Goal: Task Accomplishment & Management: Manage account settings

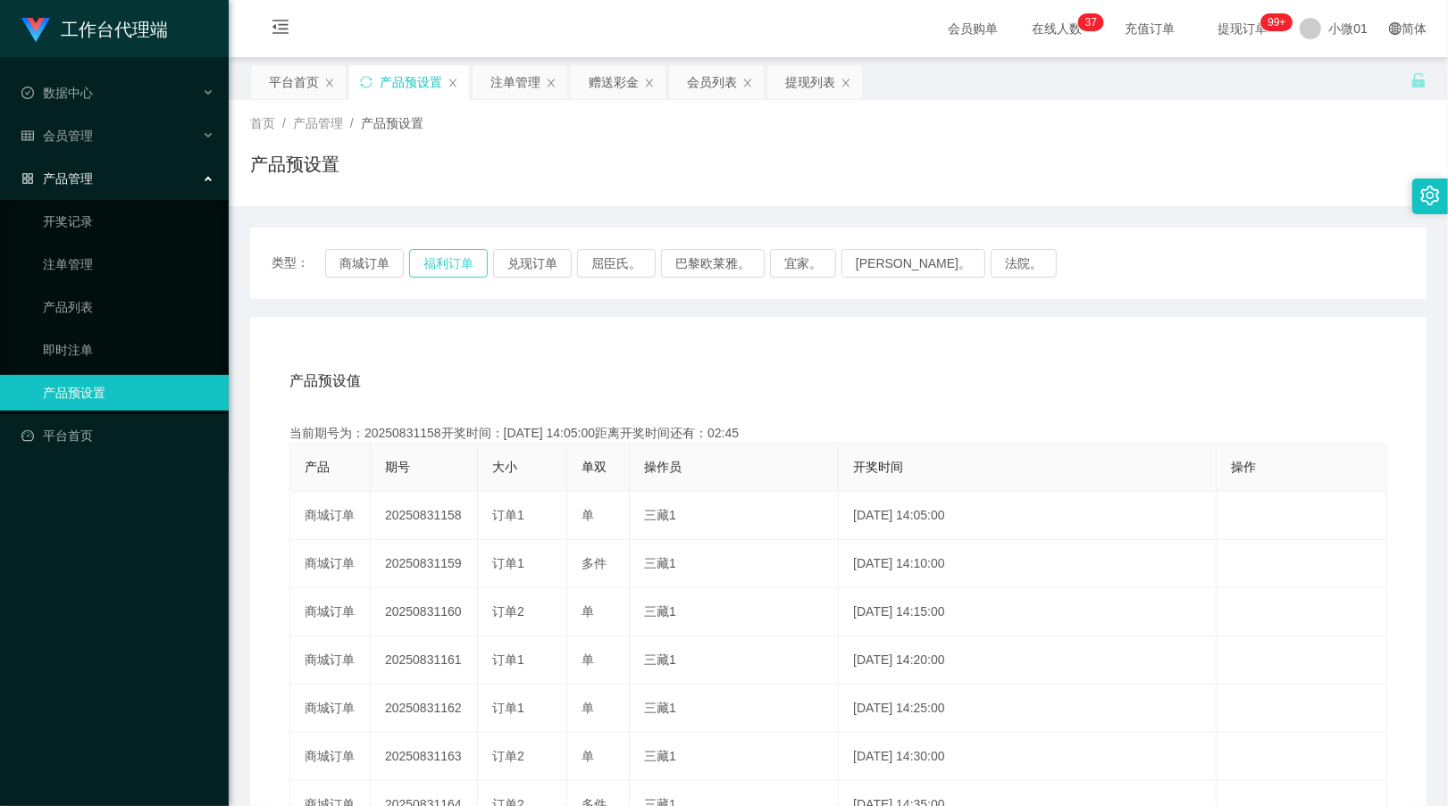
click at [449, 270] on button "福利订单" at bounding box center [448, 263] width 79 height 29
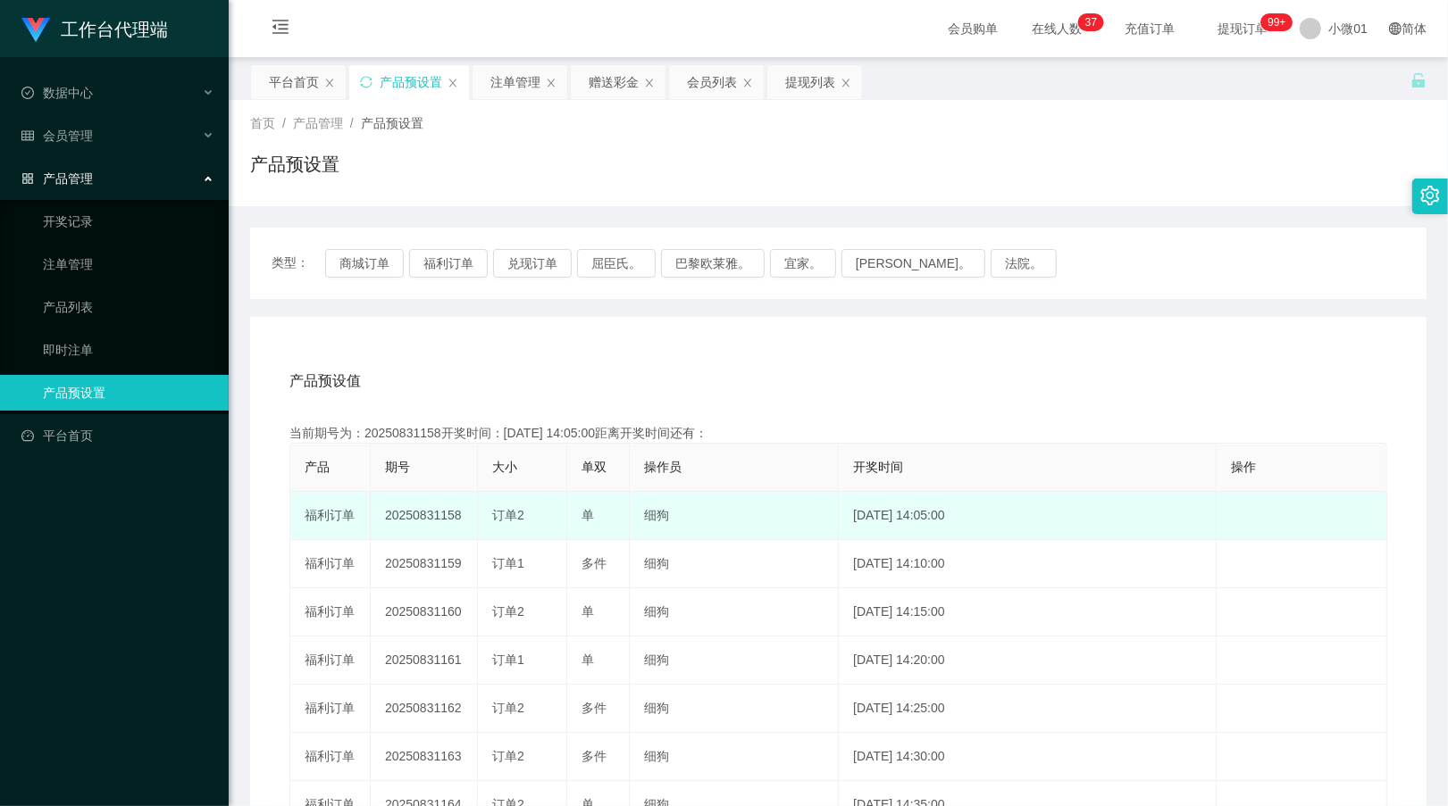
click at [416, 507] on td "20250831158" at bounding box center [424, 516] width 107 height 48
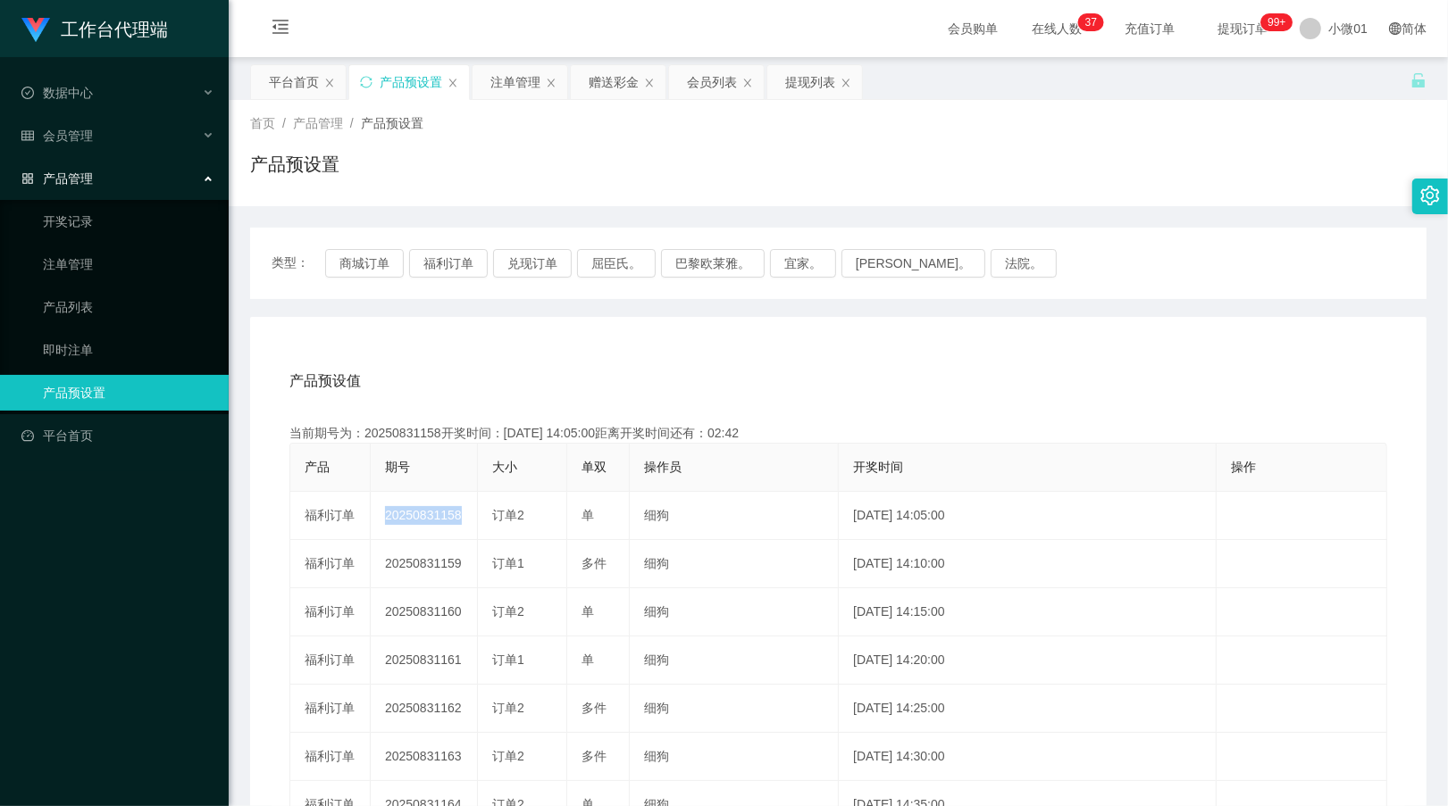
copy td "20250831158"
click at [805, 81] on div "提现列表" at bounding box center [810, 82] width 50 height 34
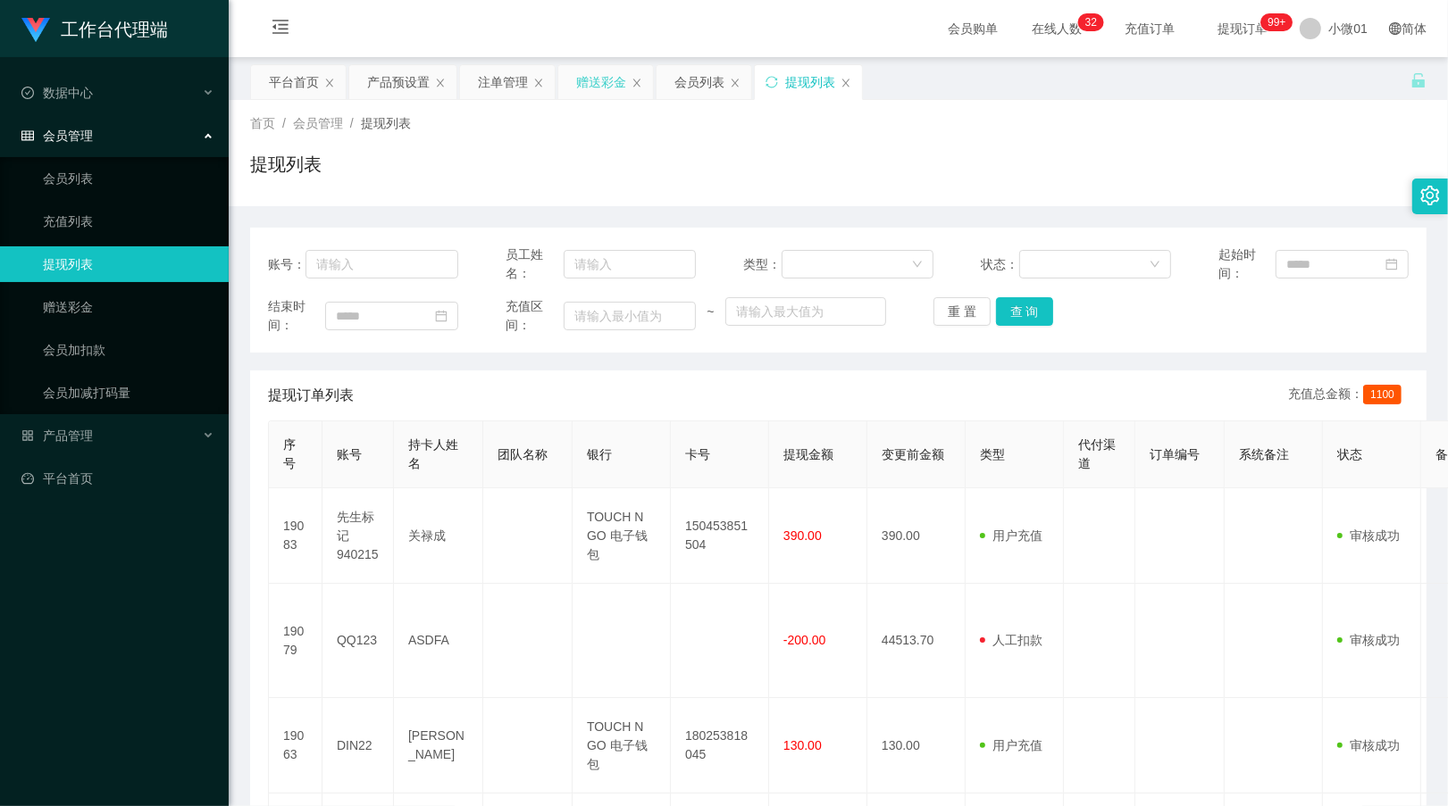
click at [605, 78] on div "赠送彩金" at bounding box center [601, 82] width 50 height 34
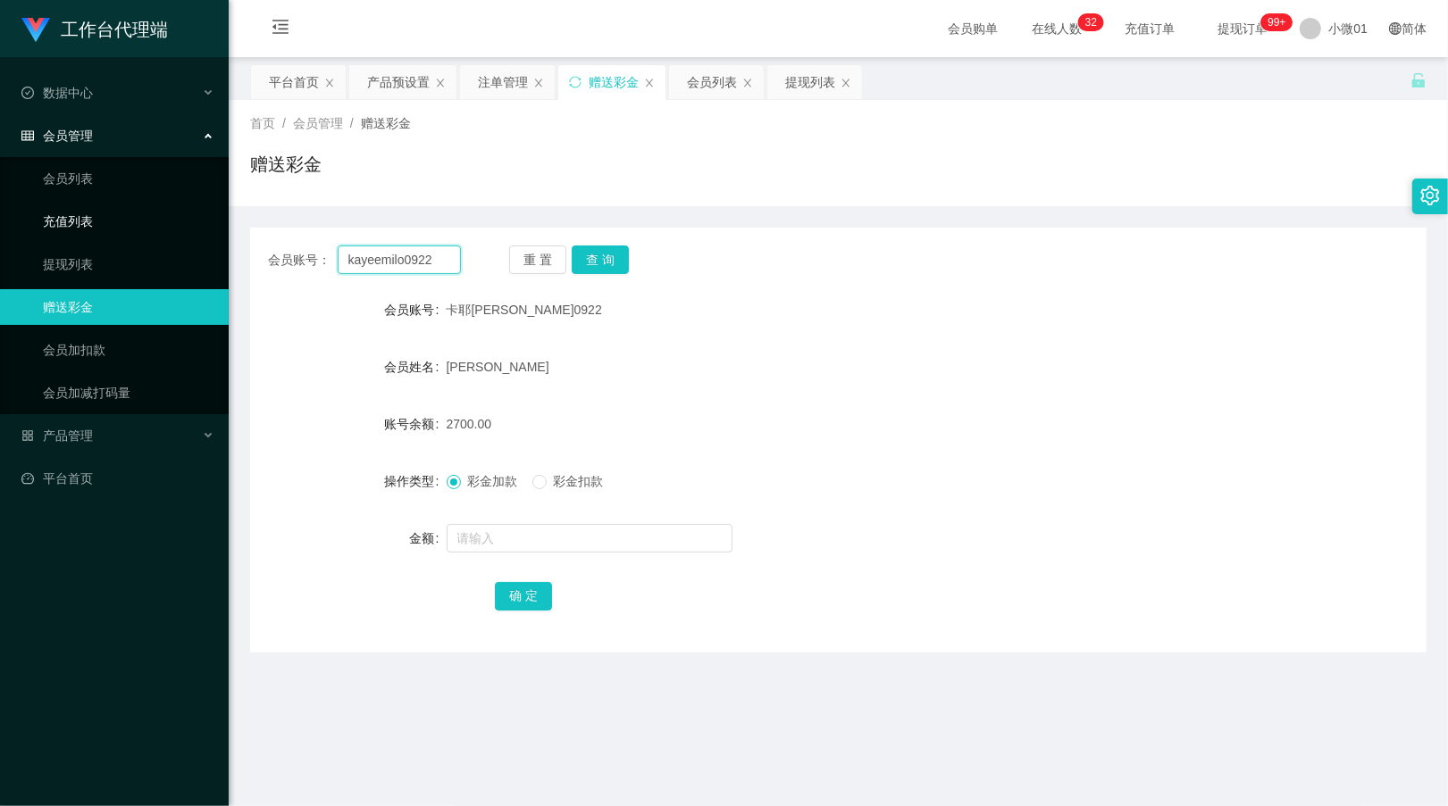
drag, startPoint x: 446, startPoint y: 256, endPoint x: 127, endPoint y: 224, distance: 321.3
click at [127, 224] on section "工作台代理端 数据中心 会员管理 会员列表 充值列表 提现列表 赠送彩金 会员加扣款 会员加减打码量 产品管理 开奖记录 注单管理 产品列表 即时注单 产品预…" at bounding box center [724, 523] width 1448 height 1047
paste input "kayeemilo0922"
click at [581, 257] on button "查 询" at bounding box center [600, 260] width 57 height 29
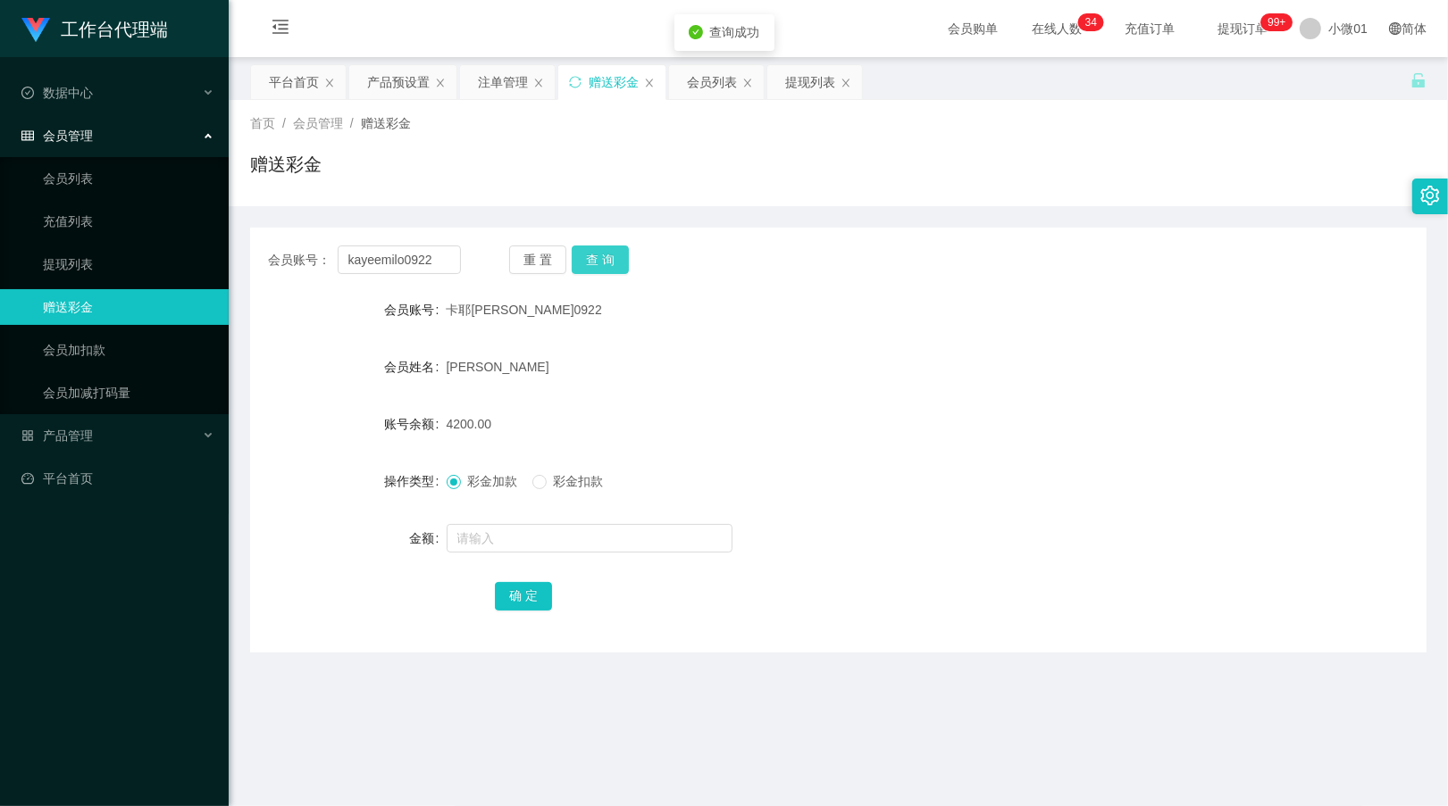
click at [581, 257] on button "查 询" at bounding box center [600, 260] width 57 height 29
drag, startPoint x: 446, startPoint y: 265, endPoint x: 243, endPoint y: 264, distance: 203.6
click at [42, 246] on section "工作台代理端 数据中心 会员管理 会员列表 充值列表 提现列表 赠送彩金 会员加扣款 会员加减打码量 产品管理 开奖记录 注单管理 产品列表 即时注单 产品预…" at bounding box center [724, 523] width 1448 height 1047
paste input "0176392539"
type input "0176392539"
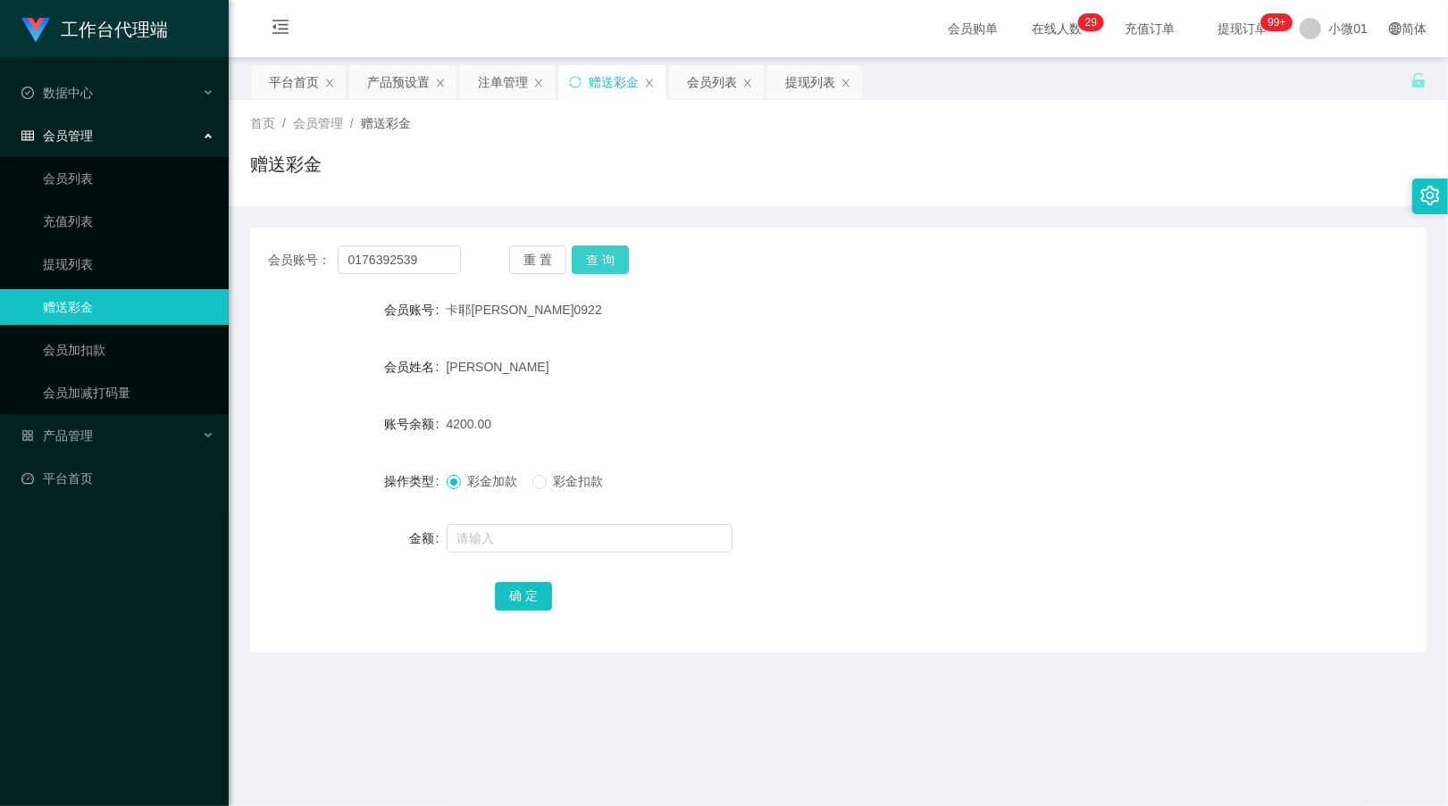
click at [585, 255] on button "查 询" at bounding box center [600, 260] width 57 height 29
click at [463, 537] on input "text" at bounding box center [589, 538] width 286 height 29
type input "500"
click at [538, 594] on button "确 定" at bounding box center [523, 596] width 57 height 29
click at [381, 77] on div "产品预设置" at bounding box center [398, 82] width 63 height 34
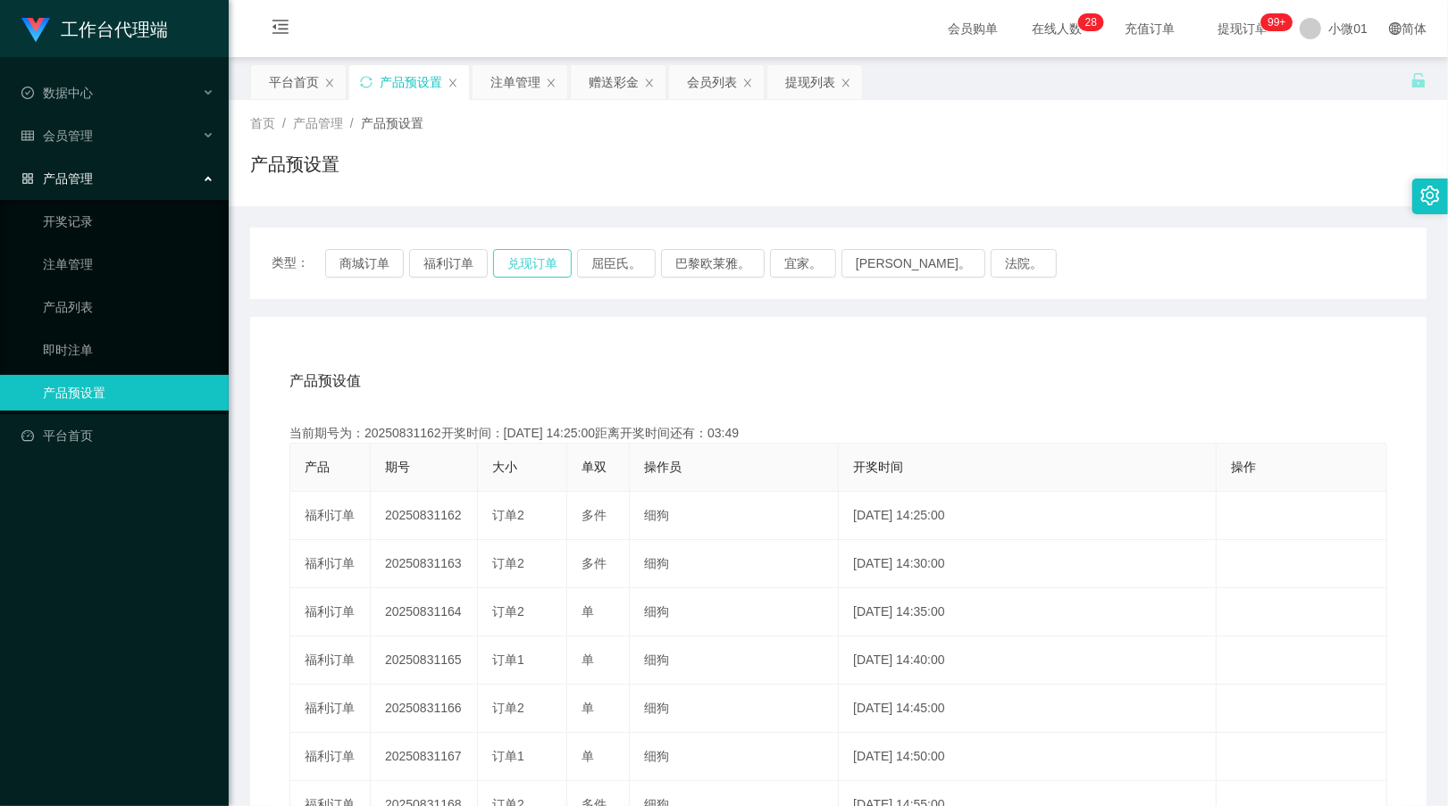
click at [554, 268] on button "兑现订单" at bounding box center [532, 263] width 79 height 29
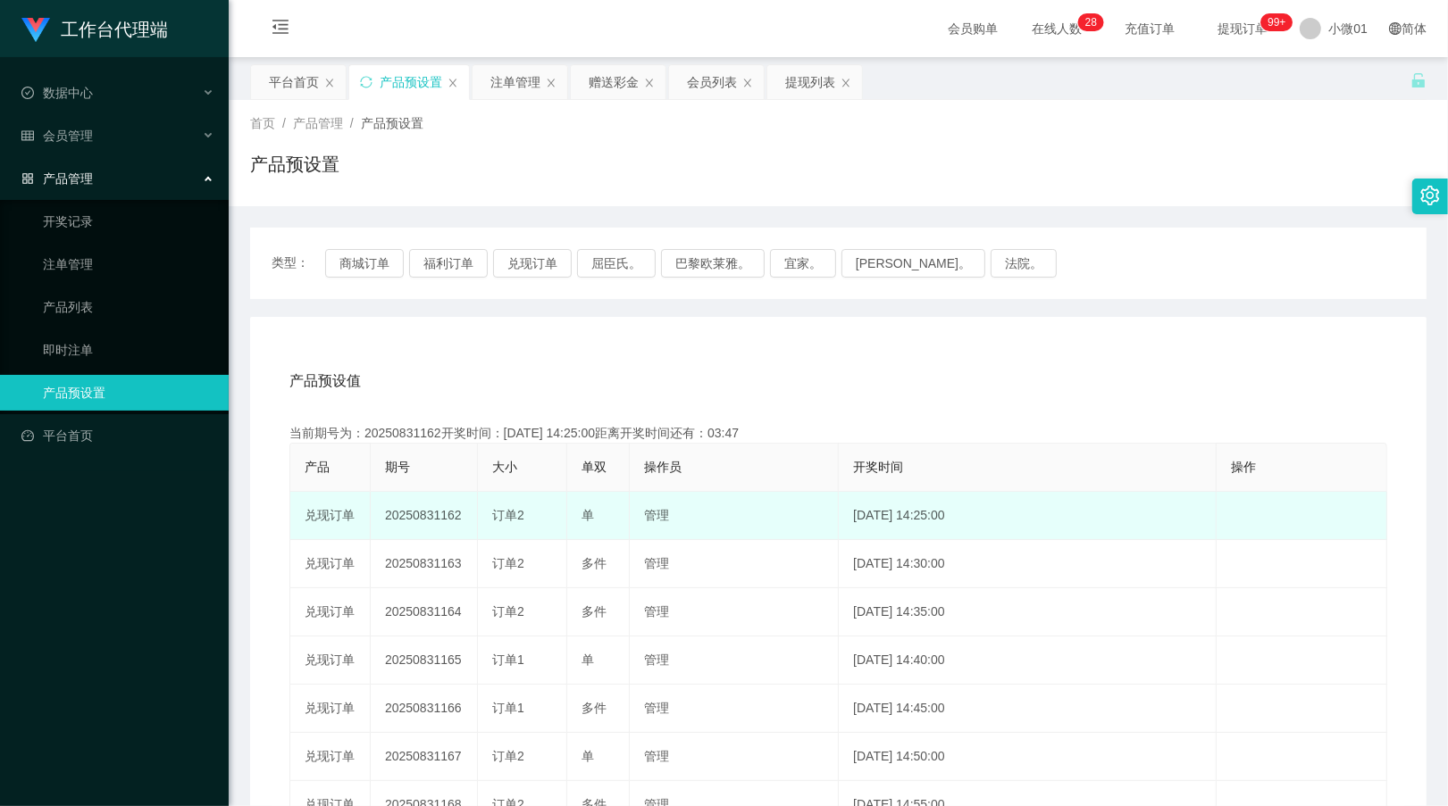
click at [439, 520] on td "20250831162" at bounding box center [424, 516] width 107 height 48
copy td "20250831162"
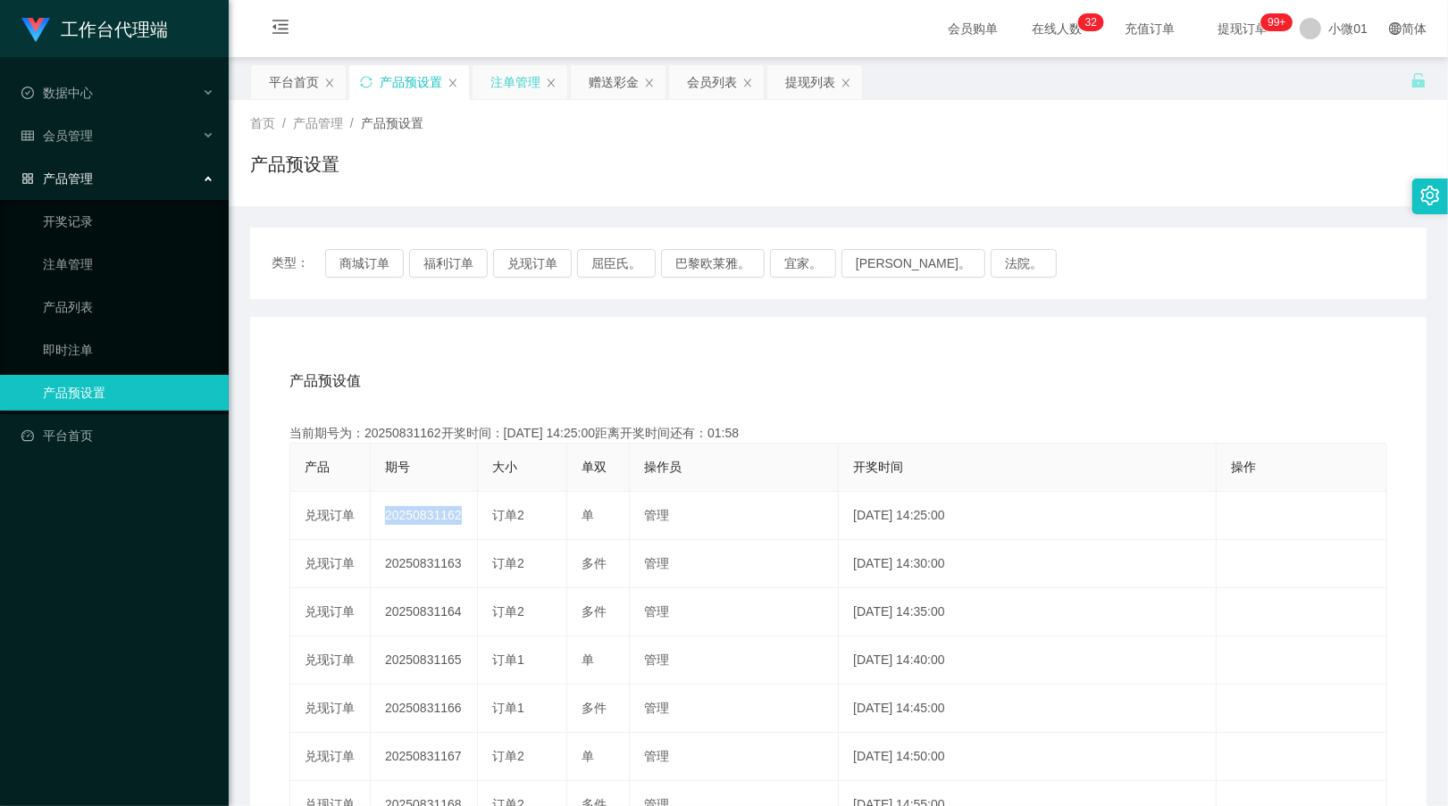
click at [488, 79] on div "注单管理" at bounding box center [519, 82] width 95 height 34
click at [501, 89] on div "注单管理" at bounding box center [515, 82] width 50 height 34
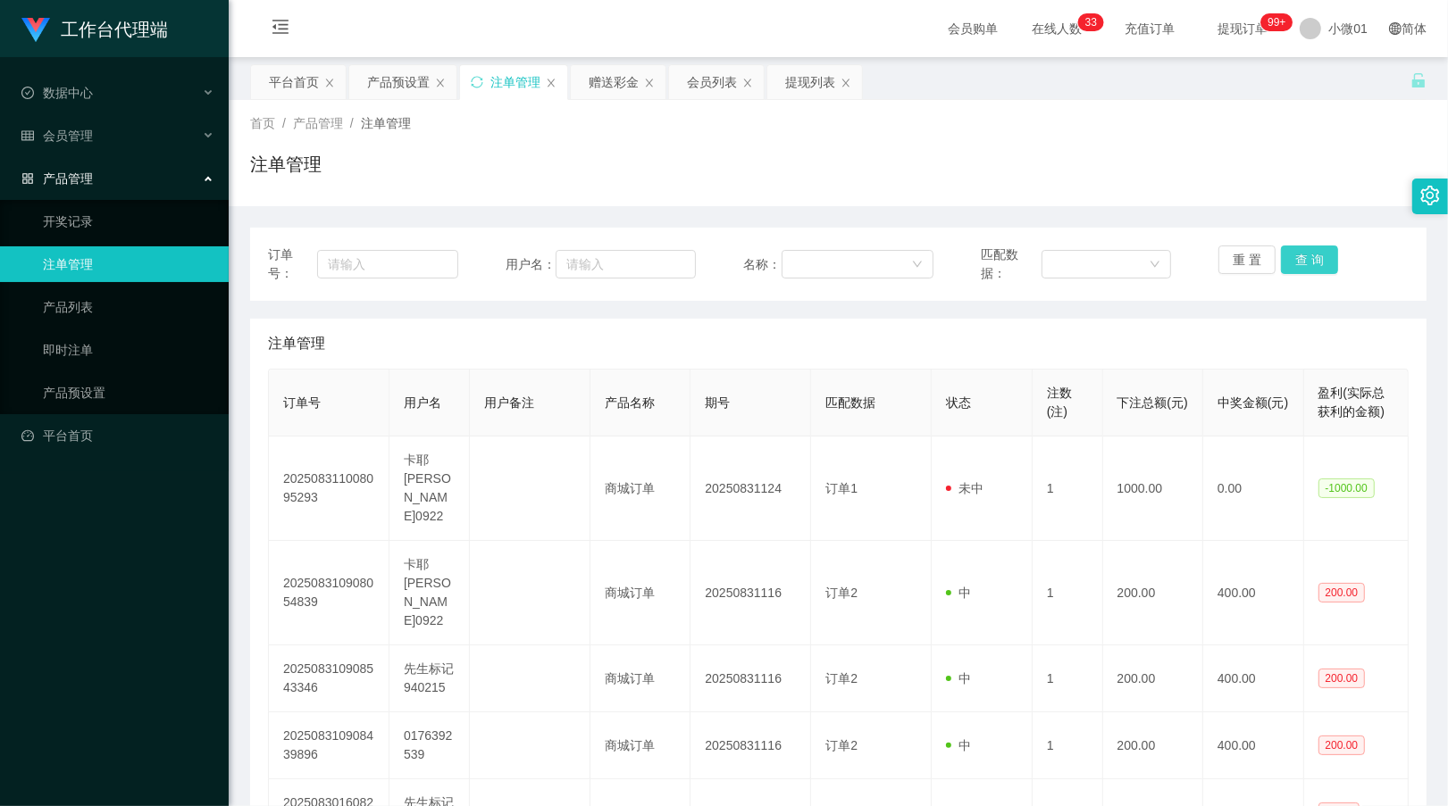
click at [1311, 256] on button "查 询" at bounding box center [1309, 260] width 57 height 29
click at [1311, 256] on div "重 置 查 询" at bounding box center [1313, 265] width 190 height 38
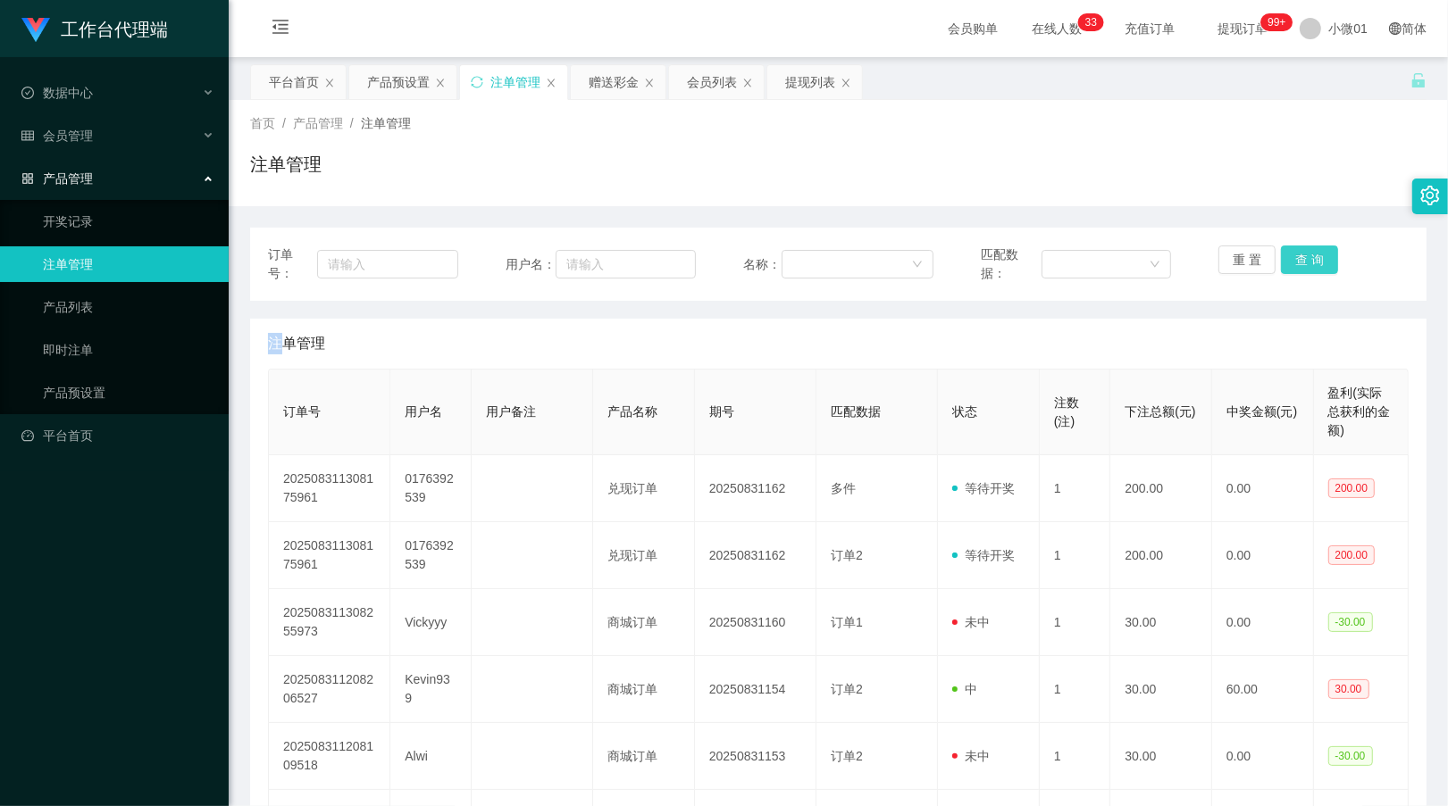
click at [1311, 256] on button "查 询" at bounding box center [1309, 260] width 57 height 29
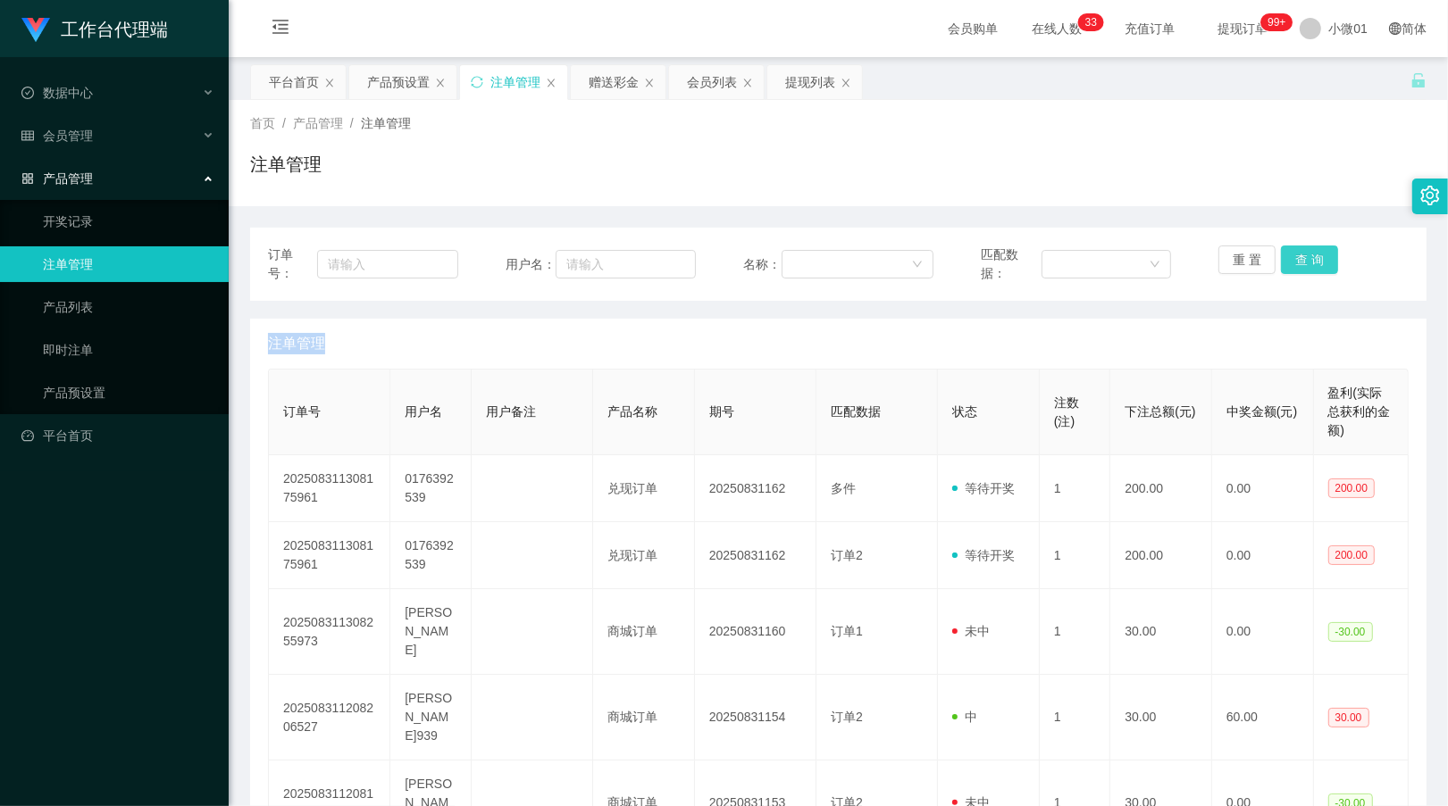
click at [1311, 256] on div "重 置 查 询" at bounding box center [1313, 265] width 190 height 38
